Goal: Register for event/course

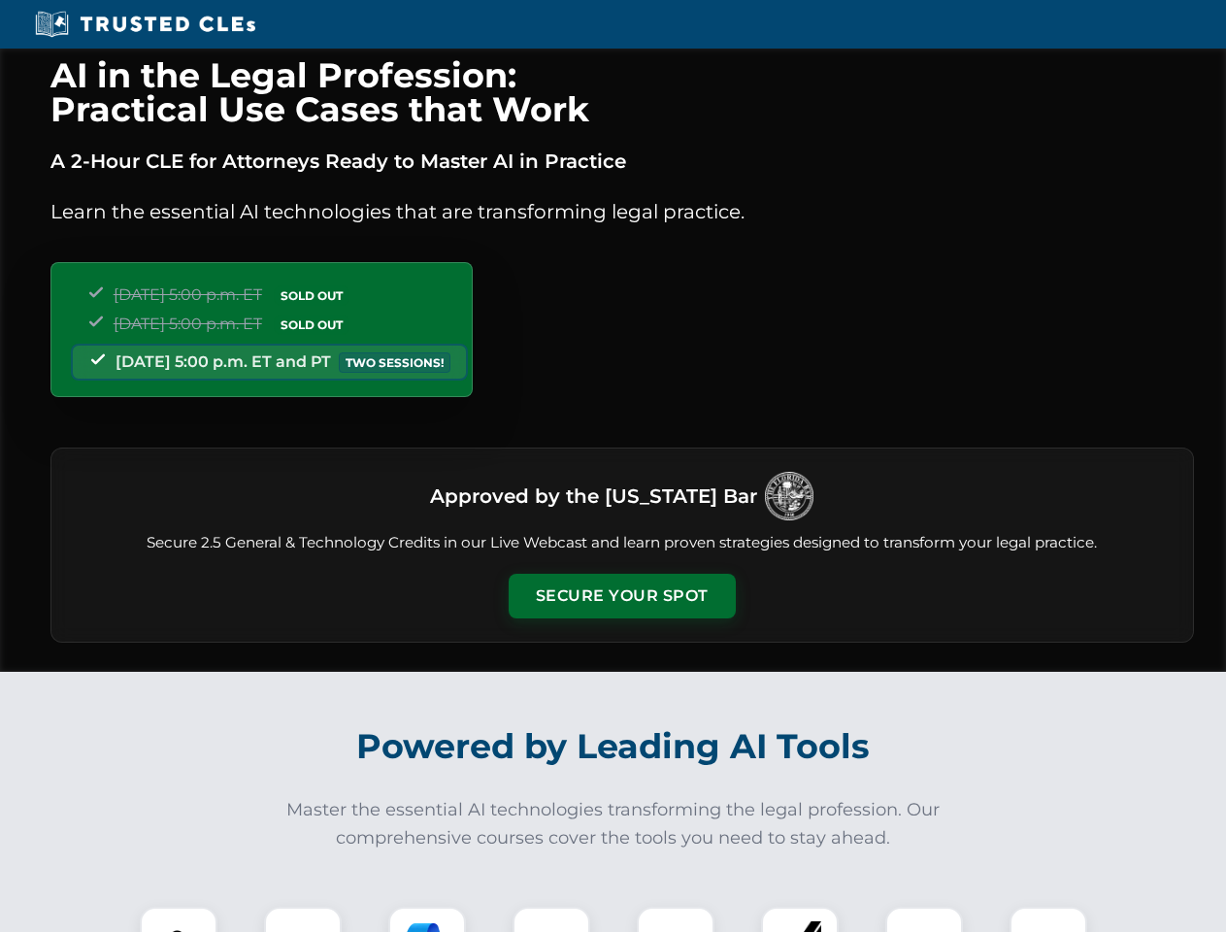
click at [621, 596] on button "Secure Your Spot" at bounding box center [622, 596] width 227 height 45
click at [179, 919] on img at bounding box center [178, 945] width 56 height 56
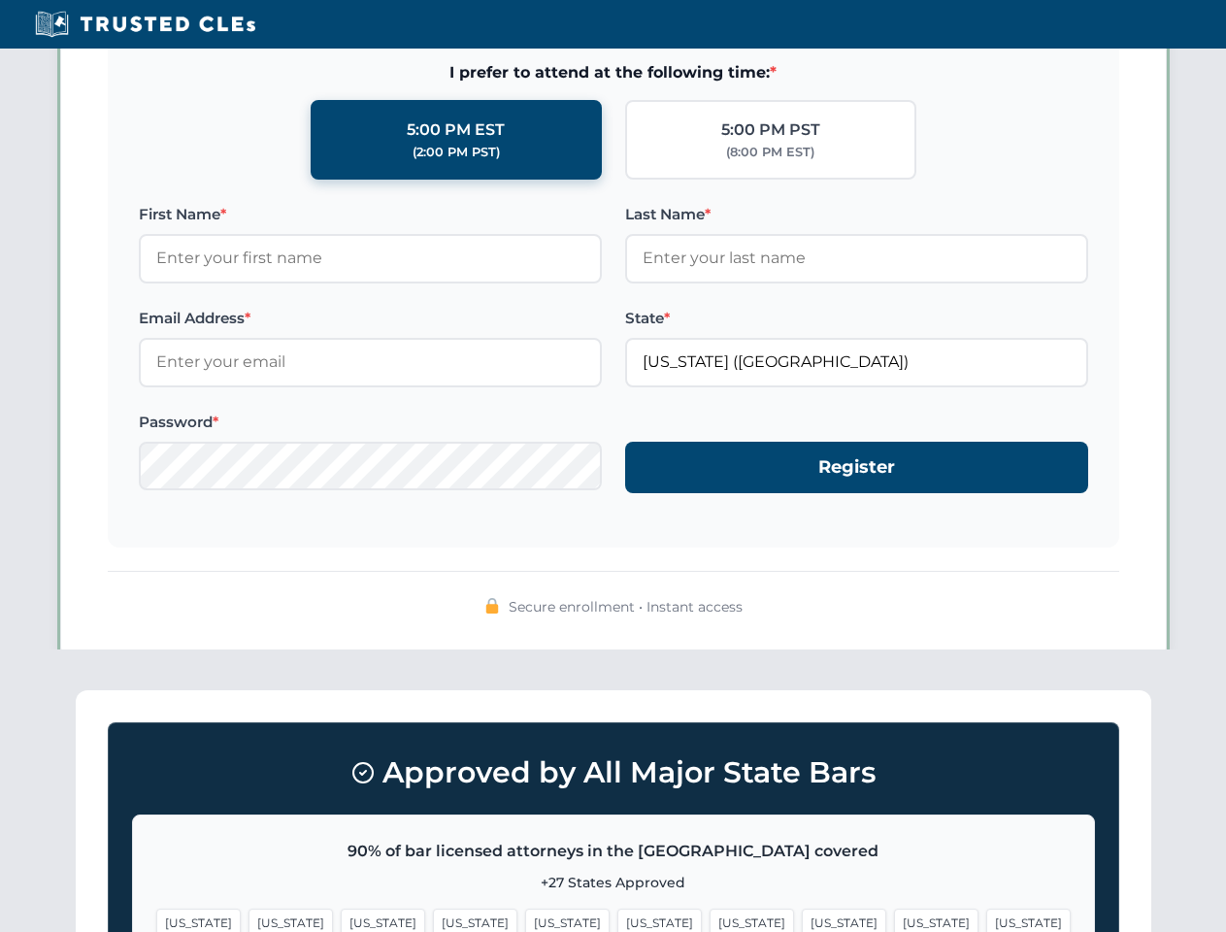
click at [710, 919] on span "[US_STATE]" at bounding box center [752, 923] width 84 height 28
click at [894, 919] on span "[US_STATE]" at bounding box center [936, 923] width 84 height 28
